Goal: Ask a question

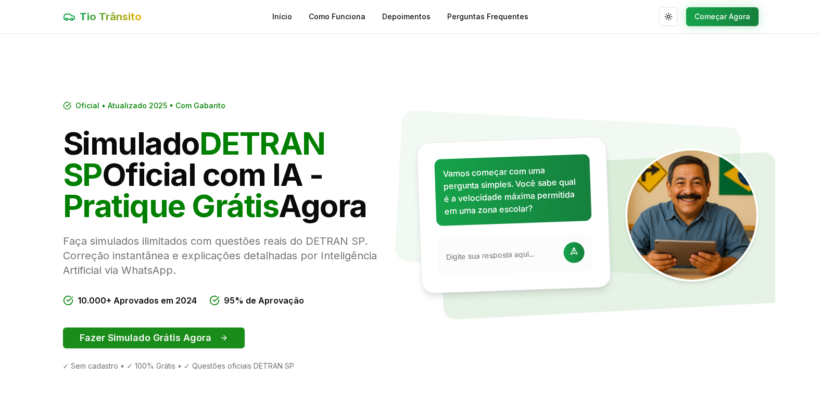
click at [168, 330] on button "Fazer Simulado Grátis Agora" at bounding box center [154, 338] width 182 height 21
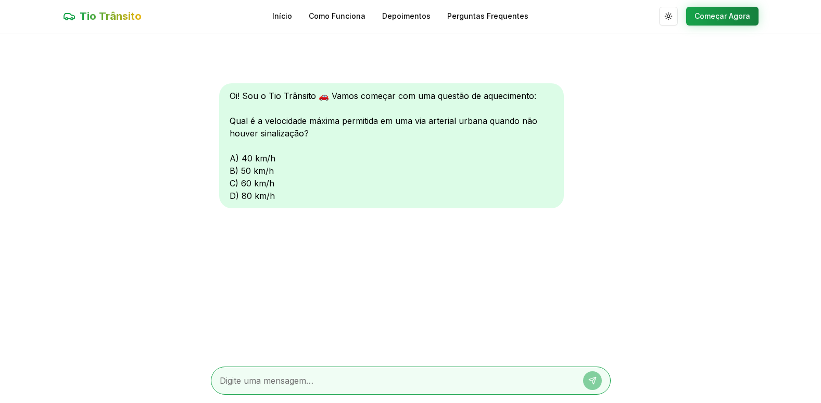
click at [284, 382] on textarea at bounding box center [396, 381] width 353 height 13
type textarea "a"
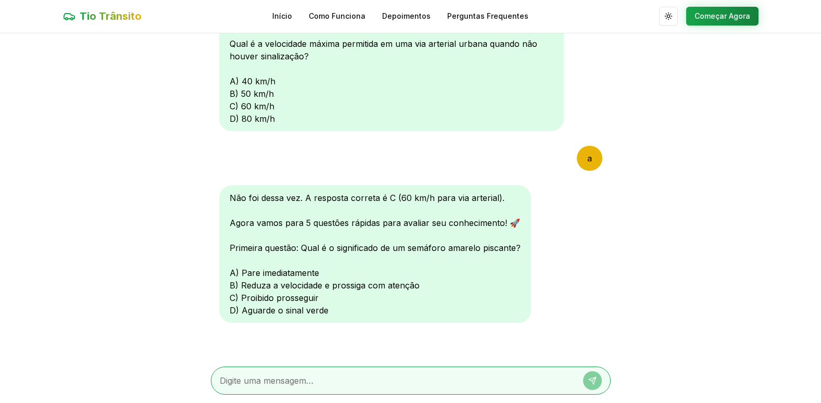
type textarea "."
type textarea "d"
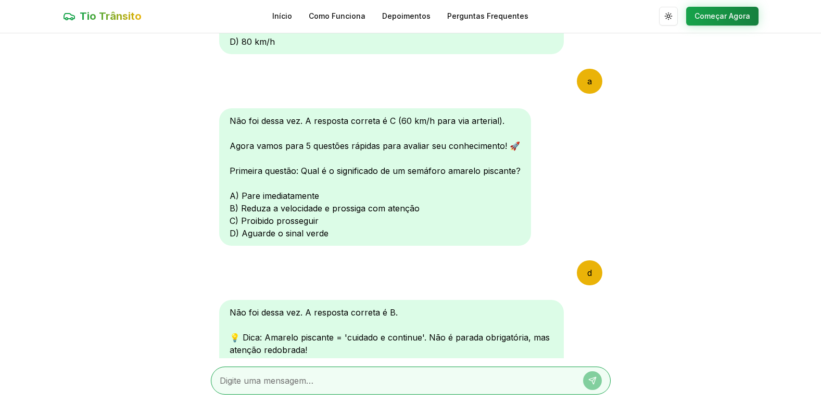
scroll to position [348, 0]
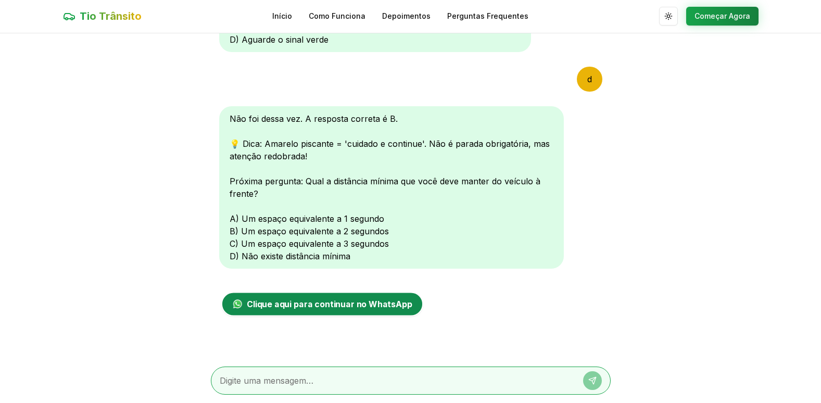
click at [359, 311] on link "Clique aqui para continuar no WhatsApp" at bounding box center [322, 304] width 202 height 24
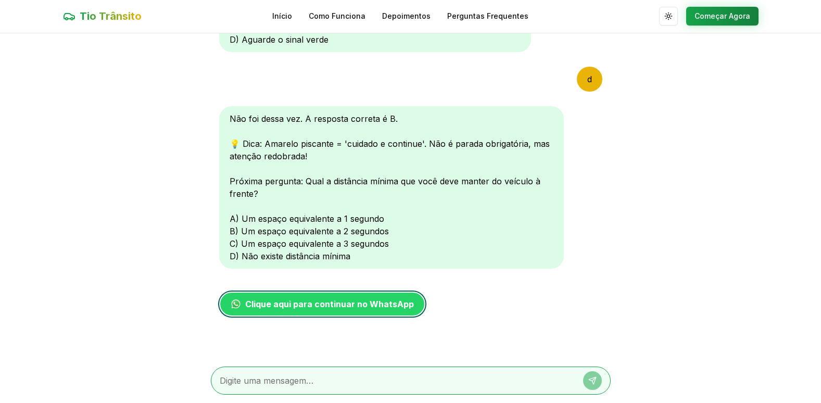
drag, startPoint x: 222, startPoint y: 375, endPoint x: 241, endPoint y: 381, distance: 20.3
click at [223, 375] on textarea at bounding box center [396, 381] width 353 height 13
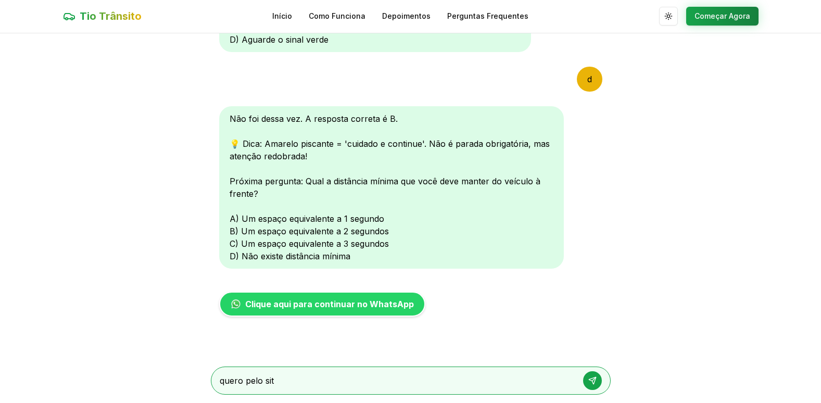
type textarea "quero pelo site"
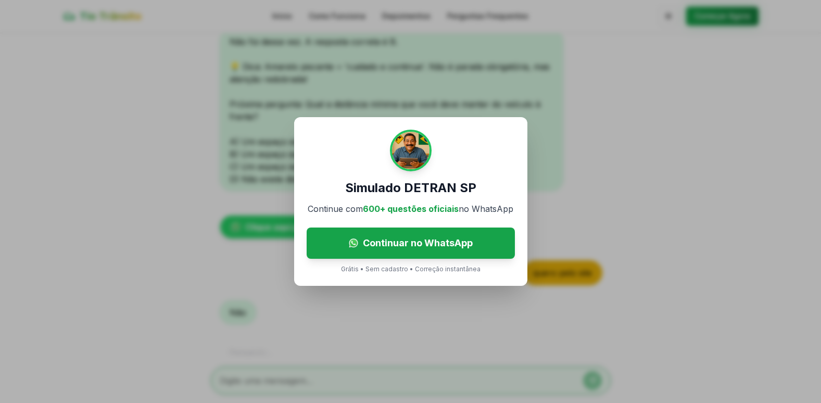
scroll to position [465, 0]
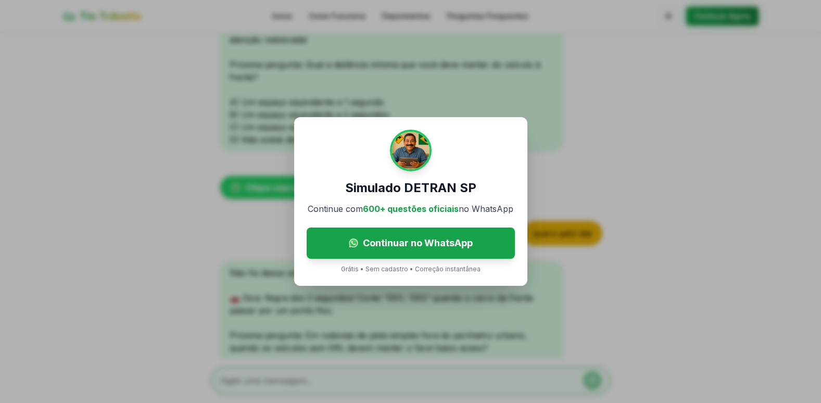
click at [442, 303] on div "Simulado DETRAN SP Continue com 600+ questões oficiais no WhatsApp Continuar no…" at bounding box center [410, 201] width 821 height 403
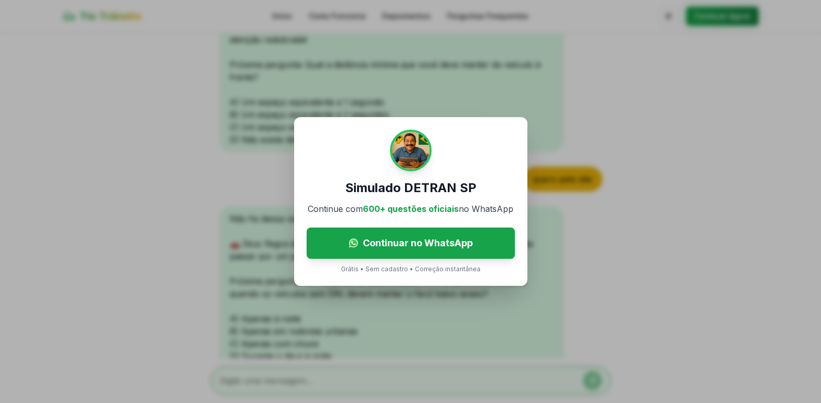
drag, startPoint x: 541, startPoint y: 28, endPoint x: 526, endPoint y: 41, distance: 19.9
click at [541, 28] on div "Simulado DETRAN SP Continue com 600+ questões oficiais no WhatsApp Continuar no…" at bounding box center [410, 201] width 821 height 403
